Goal: Task Accomplishment & Management: Use online tool/utility

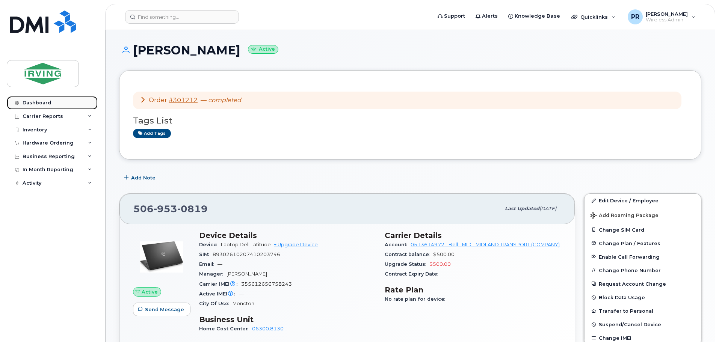
click at [41, 101] on div "Dashboard" at bounding box center [37, 103] width 29 height 6
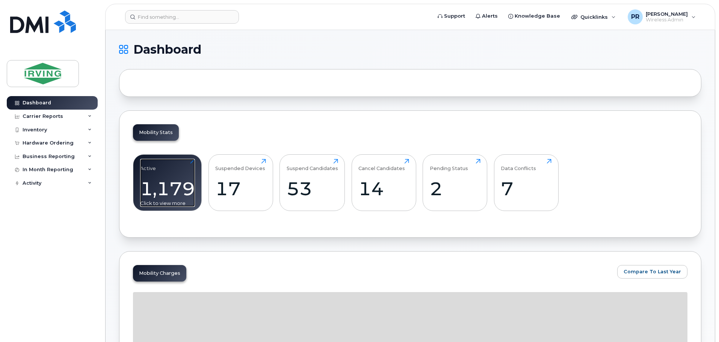
click at [176, 184] on div "1,179" at bounding box center [167, 189] width 55 height 22
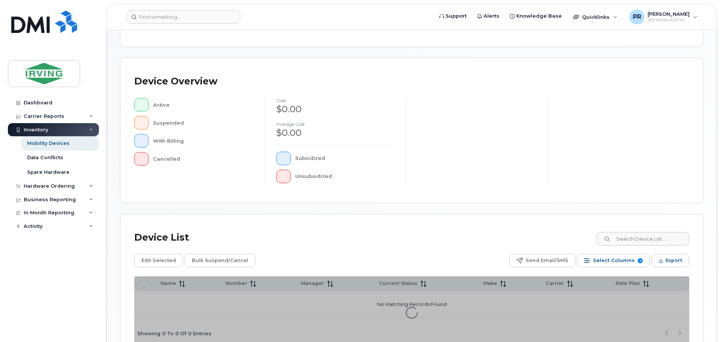
scroll to position [174, 0]
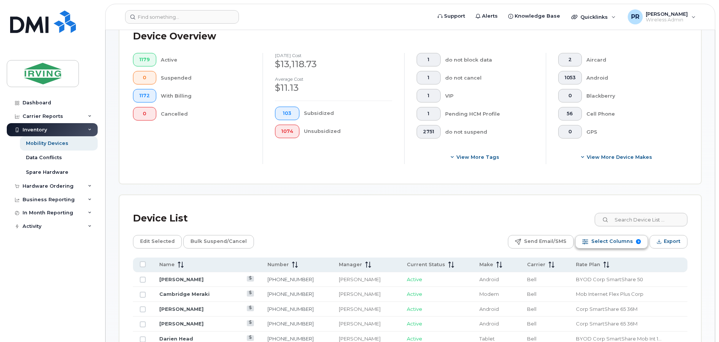
click at [618, 242] on span "Select Columns" at bounding box center [613, 241] width 42 height 11
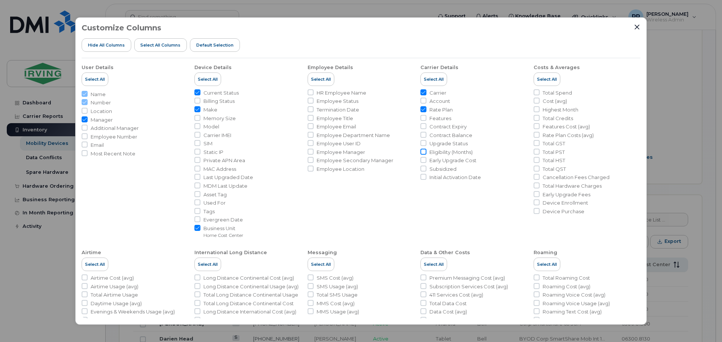
click at [420, 151] on input "Eligibility (Months)" at bounding box center [423, 152] width 6 height 6
checkbox input "true"
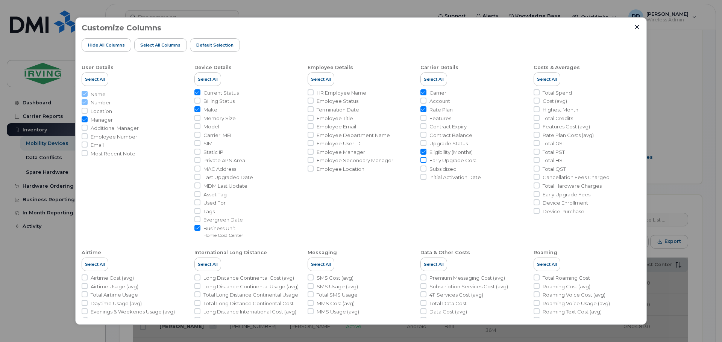
click at [421, 160] on input "Early Upgrade Cost" at bounding box center [423, 160] width 6 height 6
checkbox input "true"
click at [421, 127] on input "Contract Expiry" at bounding box center [423, 126] width 6 height 6
checkbox input "true"
click at [424, 135] on input "Contract Balance" at bounding box center [423, 135] width 6 height 6
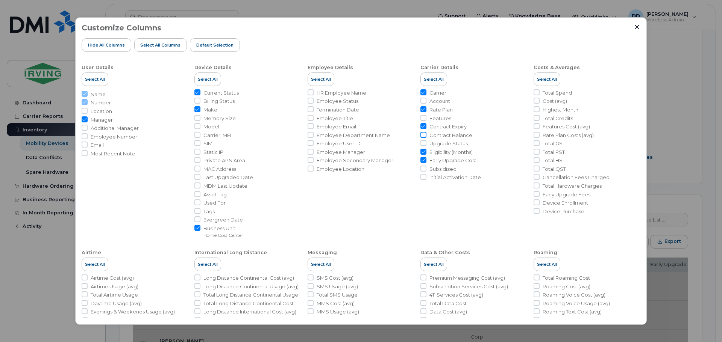
checkbox input "true"
click at [422, 142] on input "Upgrade Status" at bounding box center [423, 143] width 6 height 6
checkbox input "true"
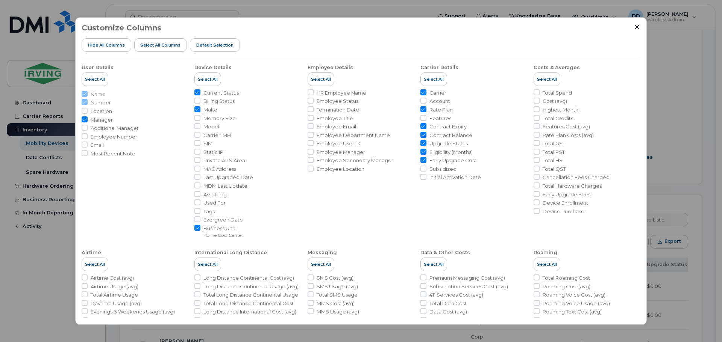
click at [309, 92] on input "HR Employee Name" at bounding box center [310, 92] width 6 height 6
checkbox input "true"
click at [196, 126] on input "Model" at bounding box center [197, 126] width 6 height 6
checkbox input "true"
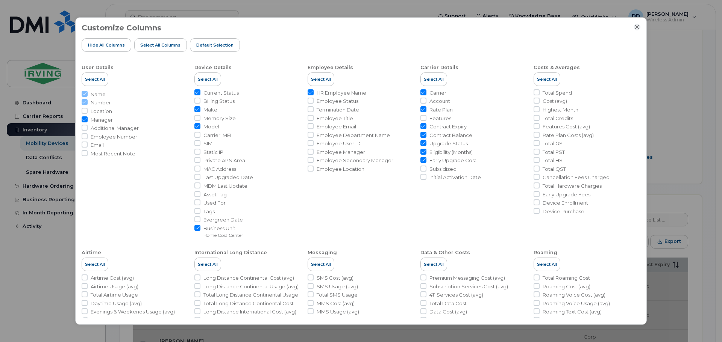
click at [639, 27] on icon "Close" at bounding box center [637, 27] width 6 height 6
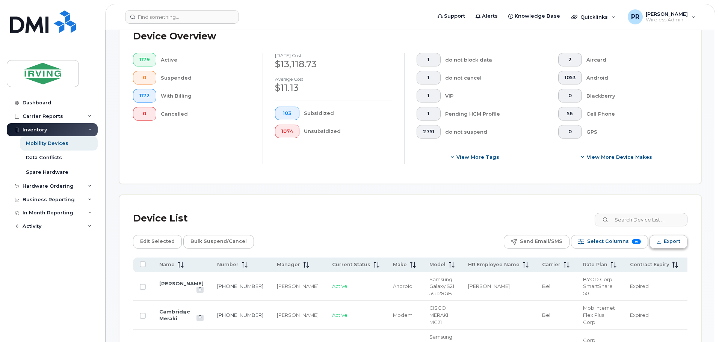
click at [666, 242] on span "Export" at bounding box center [672, 241] width 17 height 11
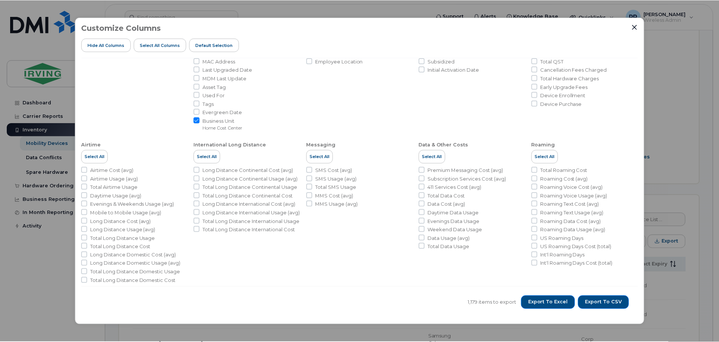
scroll to position [115, 0]
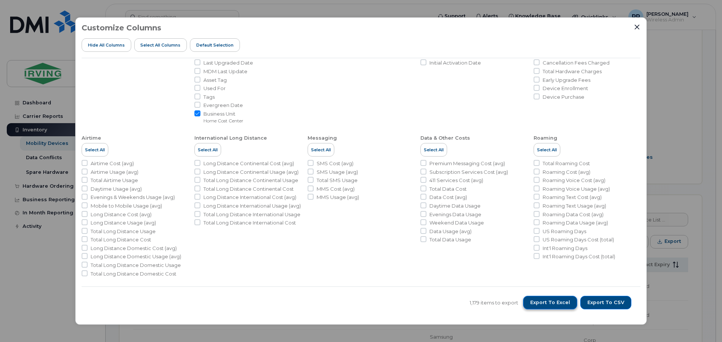
click at [559, 305] on span "Export to Excel" at bounding box center [550, 303] width 40 height 7
click at [636, 28] on icon "Close" at bounding box center [636, 26] width 5 height 5
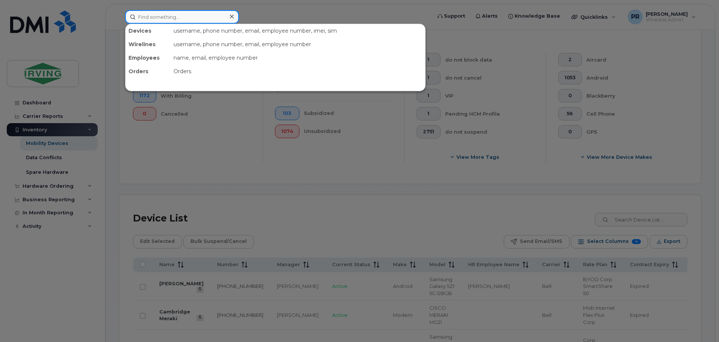
click at [153, 18] on input at bounding box center [182, 17] width 114 height 14
paste input "506-875-8731"
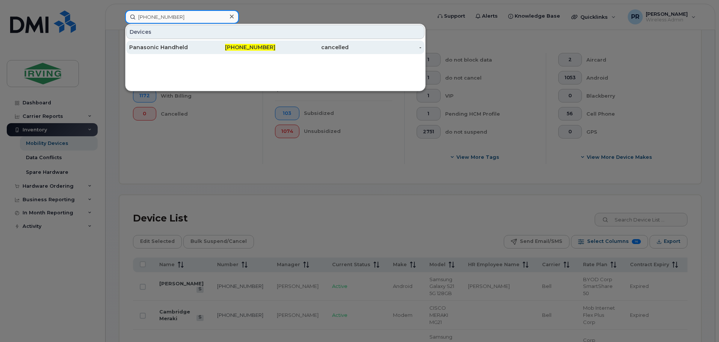
type input "506-875-8731"
click at [183, 44] on div "Panasonic Handheld" at bounding box center [165, 48] width 73 height 8
